Goal: Transaction & Acquisition: Purchase product/service

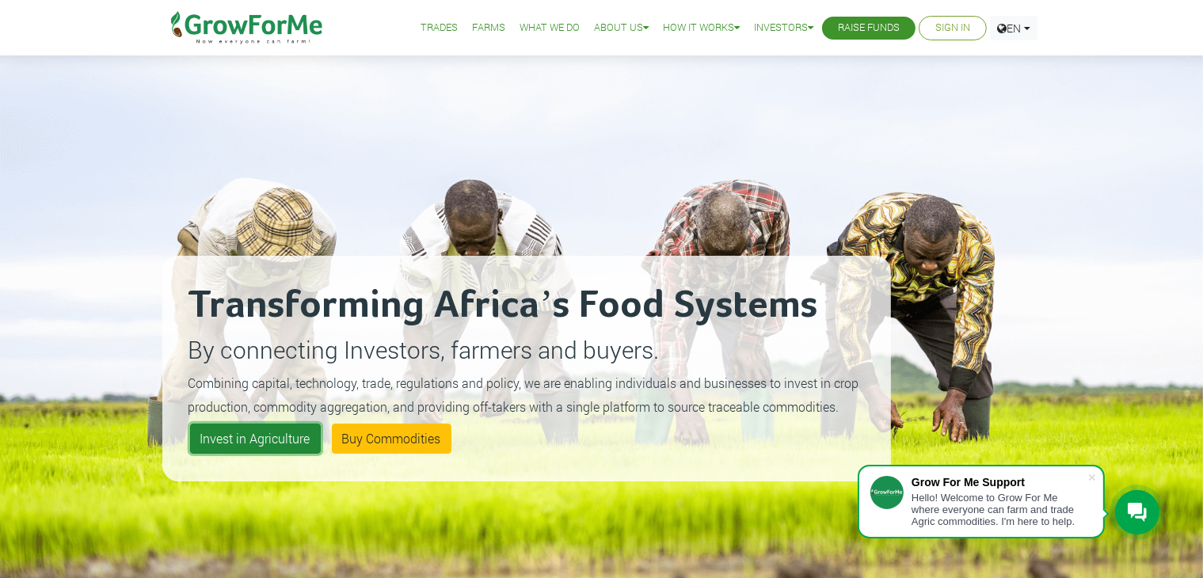
click at [266, 431] on link "Invest in Agriculture" at bounding box center [255, 439] width 131 height 30
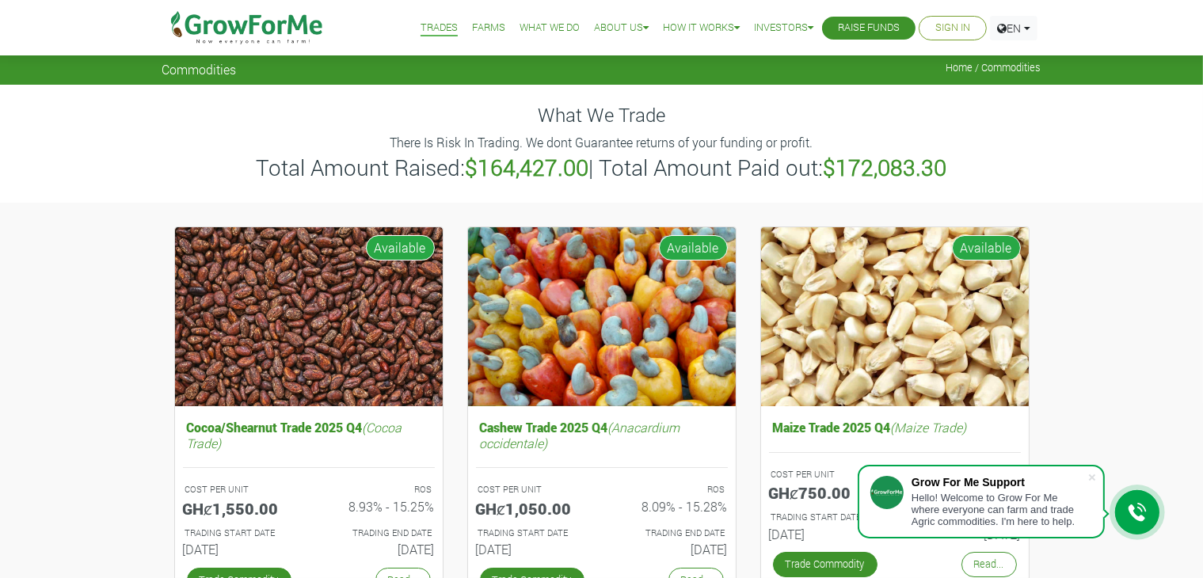
drag, startPoint x: 1215, startPoint y: 6, endPoint x: 871, endPoint y: 92, distance: 354.9
click at [871, 92] on div "What We Trade There Is Risk In Trading. We dont Guarantee returns of your fundi…" at bounding box center [601, 143] width 903 height 117
